Goal: Obtain resource: Download file/media

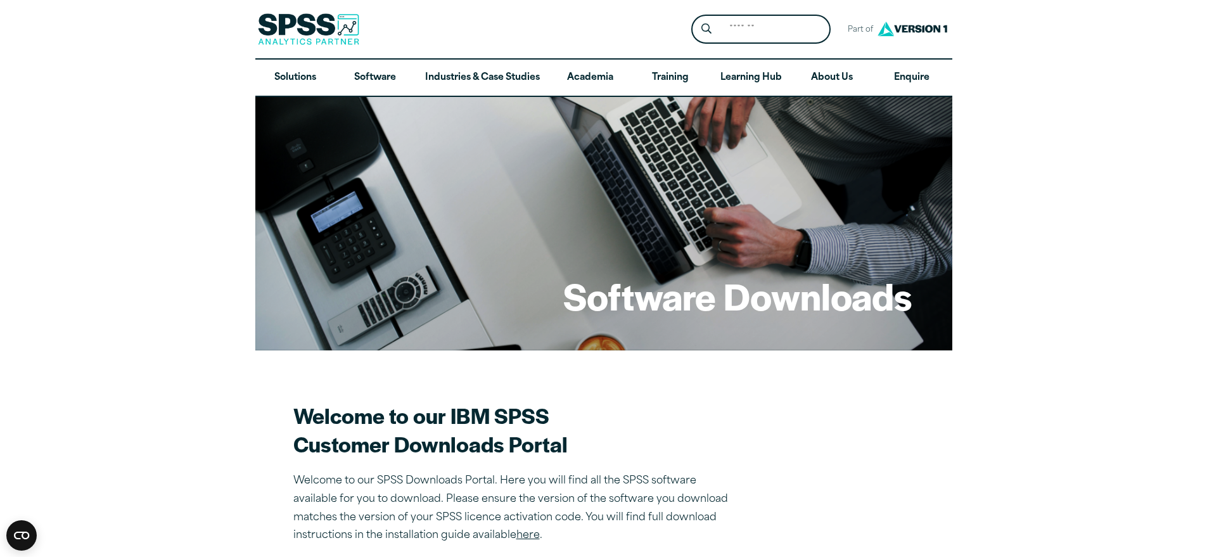
scroll to position [8, 0]
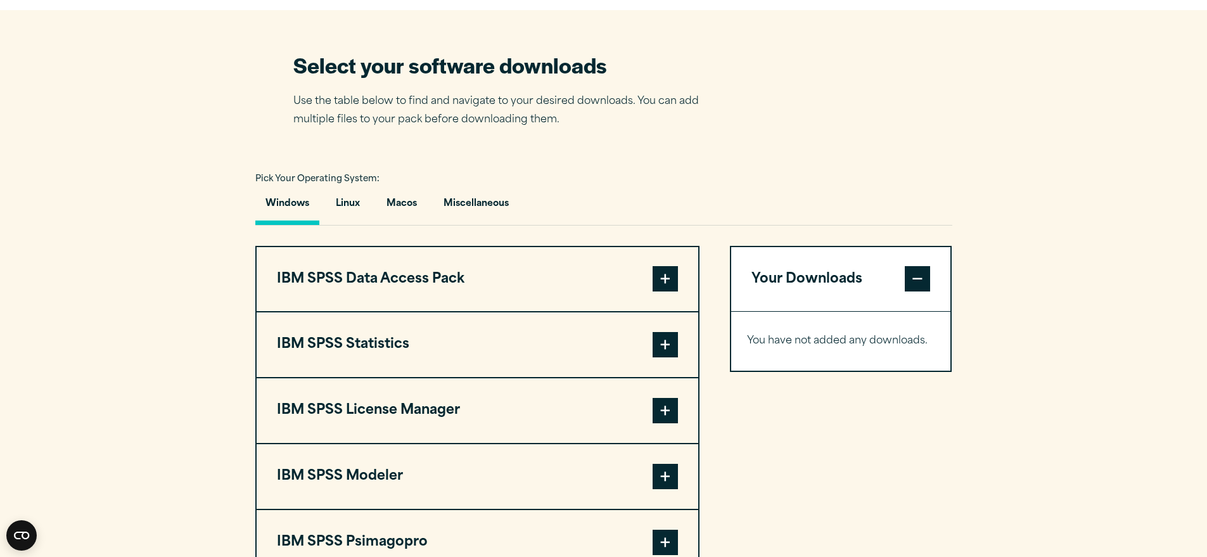
scroll to position [829, 0]
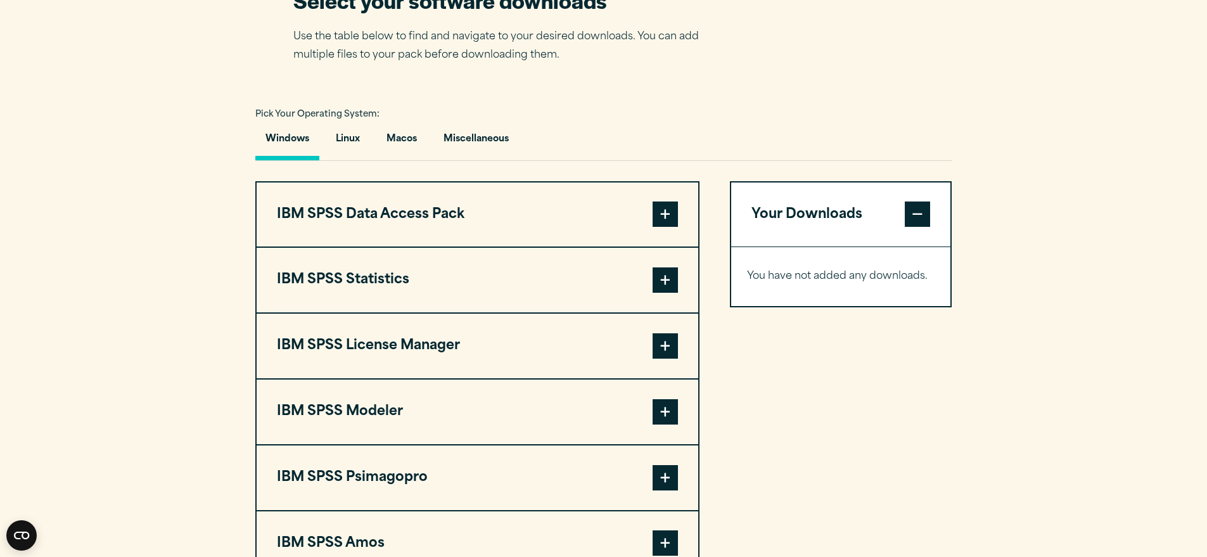
click at [674, 288] on span at bounding box center [665, 279] width 25 height 25
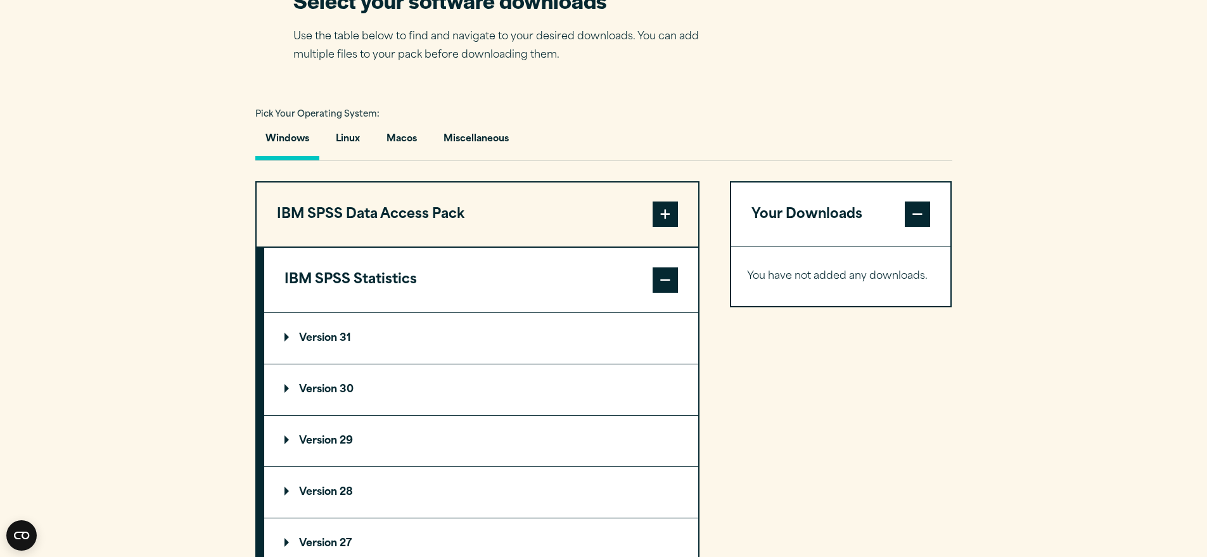
click at [287, 339] on p "Version 31" at bounding box center [318, 338] width 67 height 10
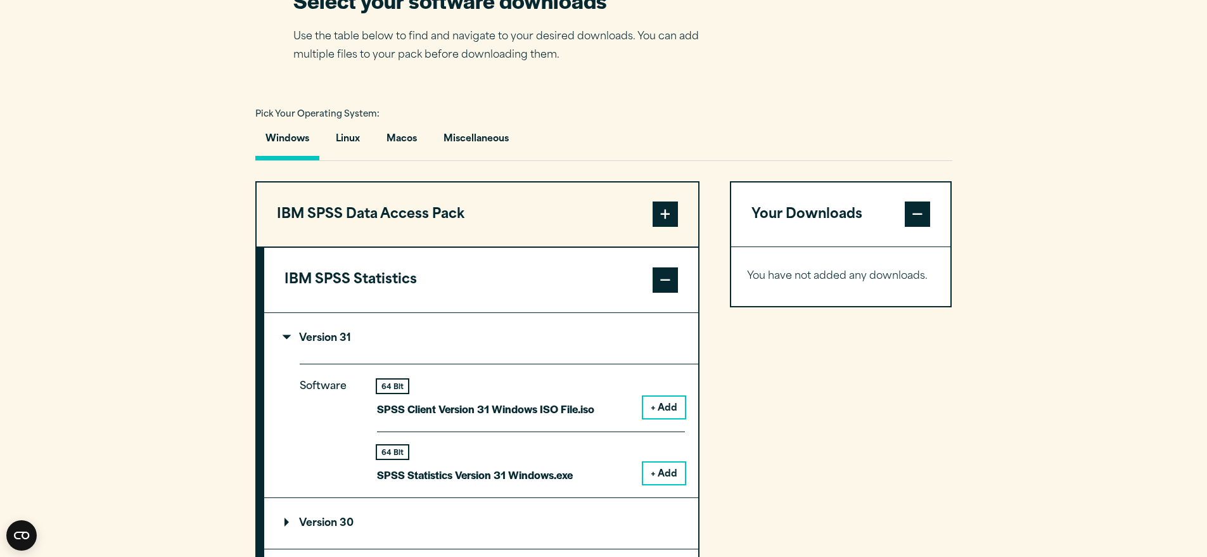
click at [286, 338] on summary "Version 31" at bounding box center [481, 338] width 434 height 51
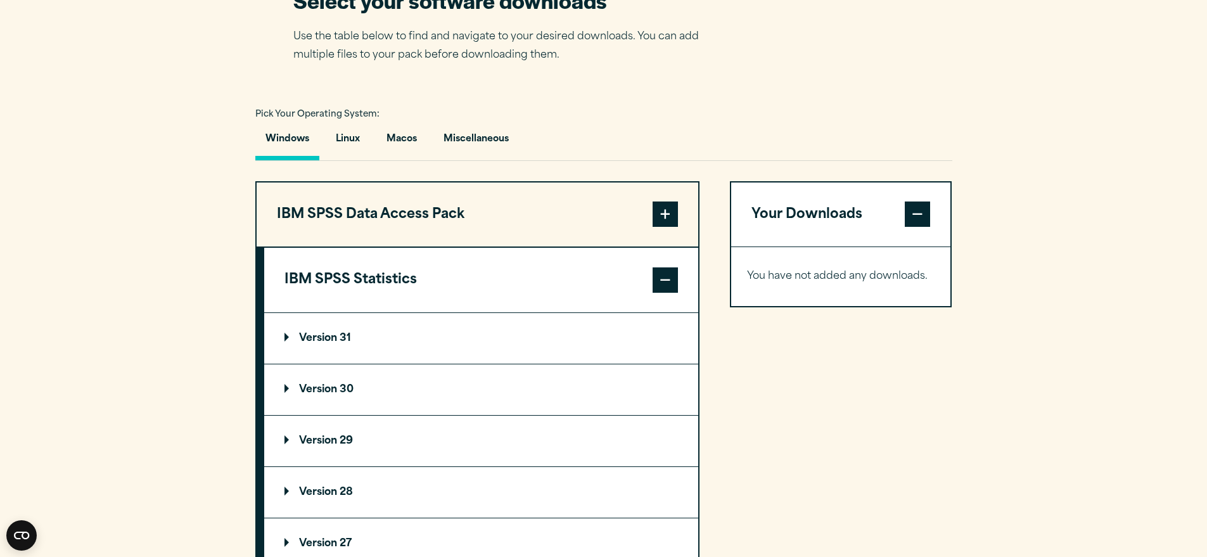
click at [282, 394] on summary "Version 30" at bounding box center [481, 389] width 434 height 51
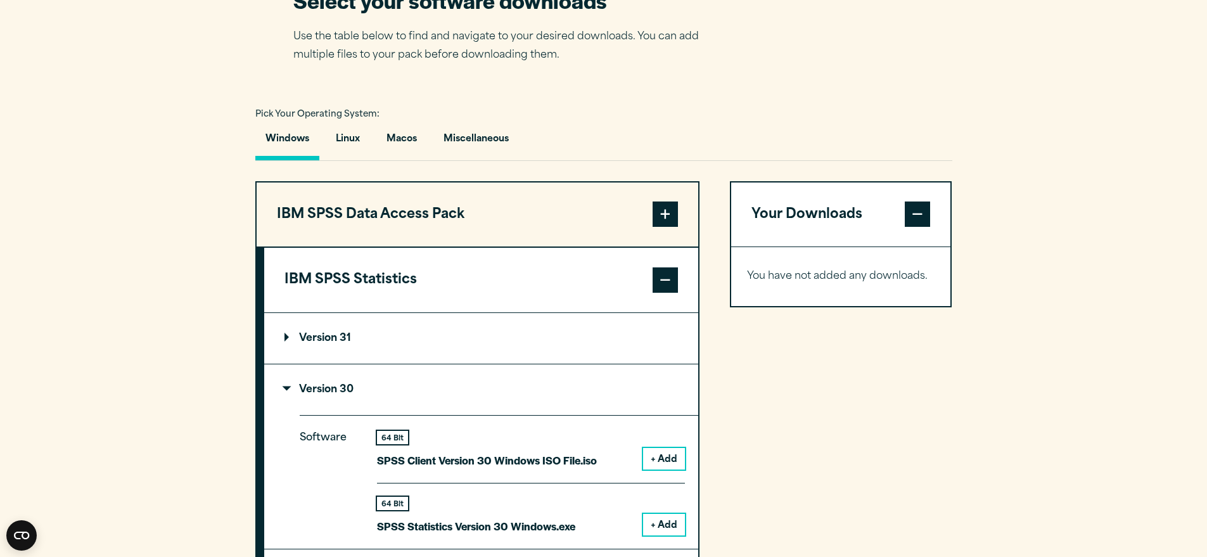
click at [285, 394] on p "Version 30" at bounding box center [319, 390] width 69 height 10
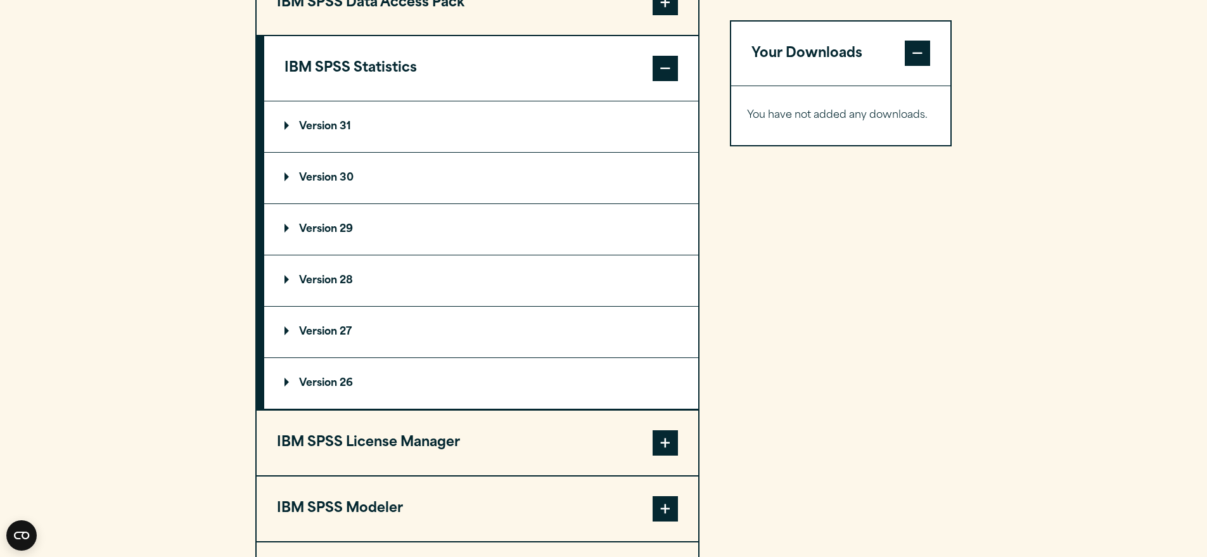
scroll to position [923, 0]
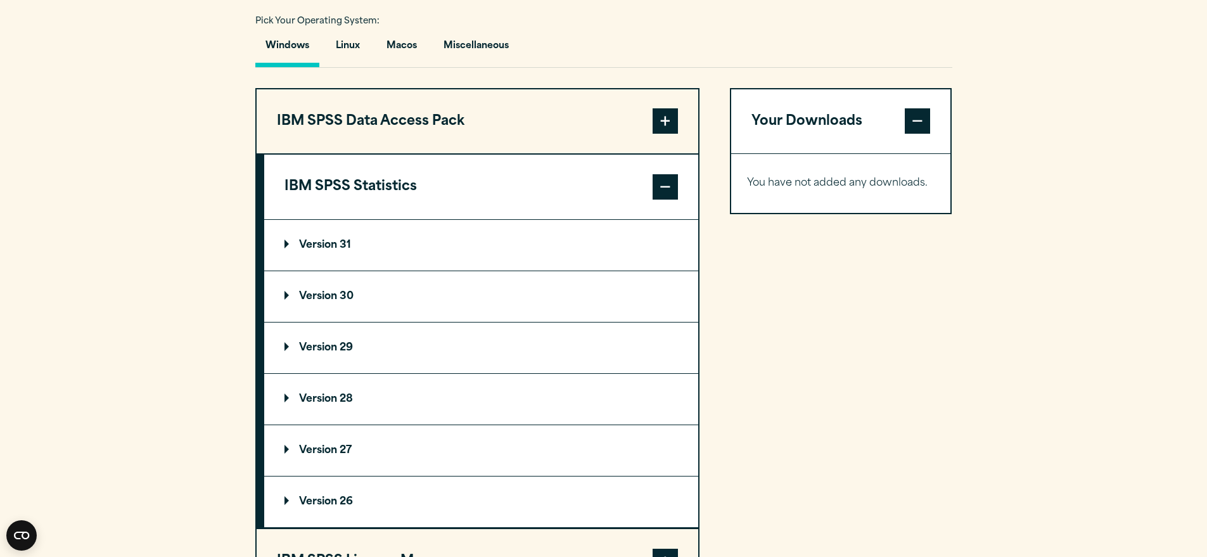
click at [677, 187] on span at bounding box center [665, 186] width 25 height 25
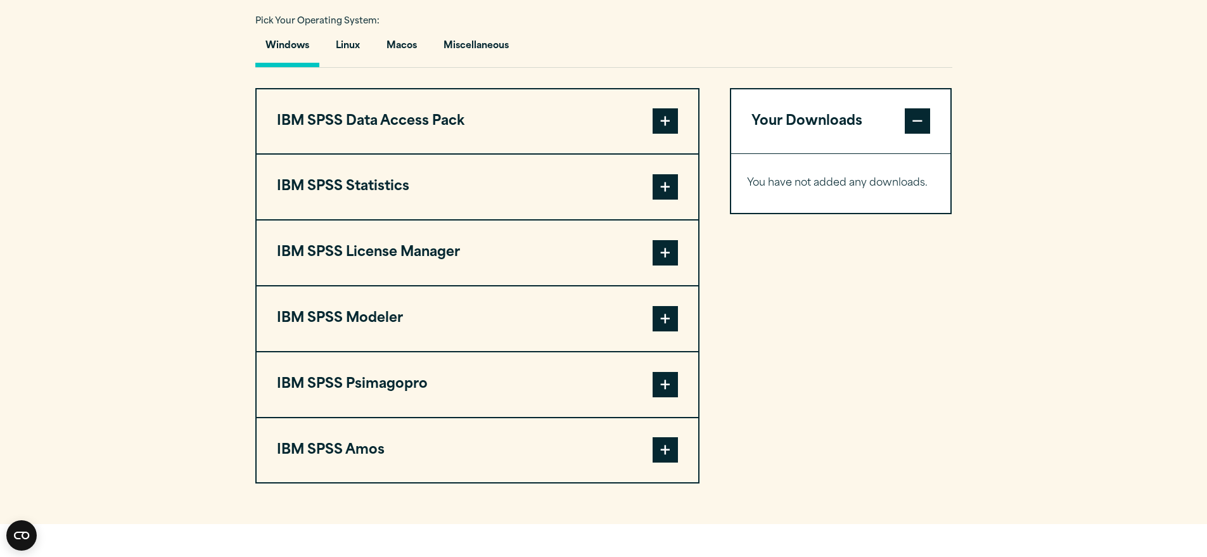
click at [667, 456] on span at bounding box center [665, 449] width 25 height 25
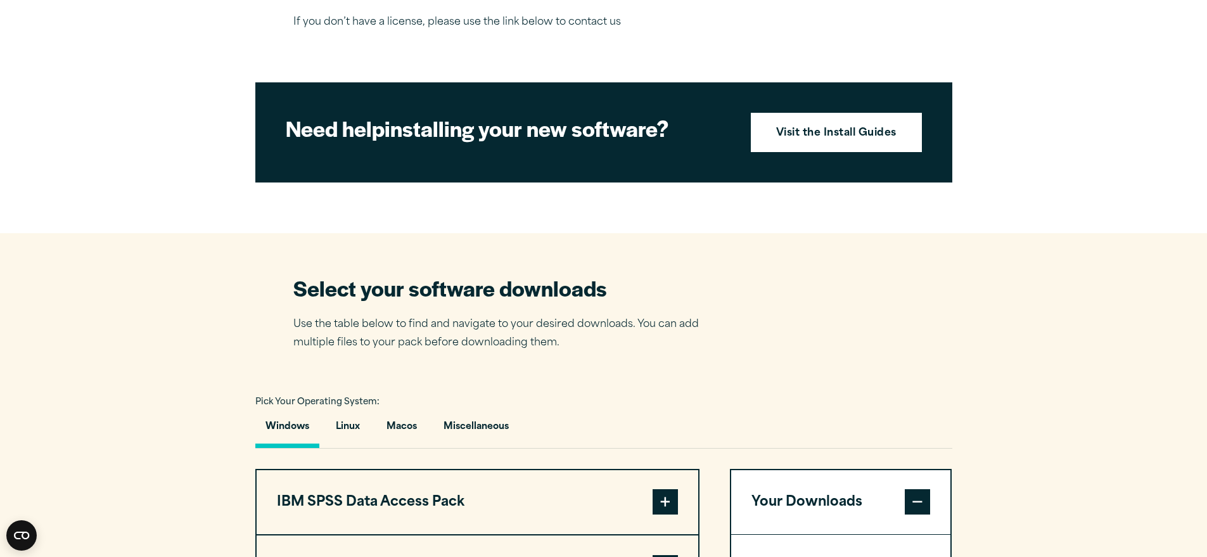
scroll to position [838, 0]
